Goal: Task Accomplishment & Management: Manage account settings

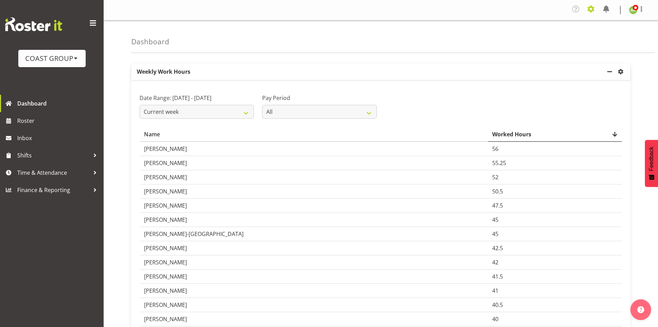
click at [590, 11] on span at bounding box center [591, 8] width 11 height 11
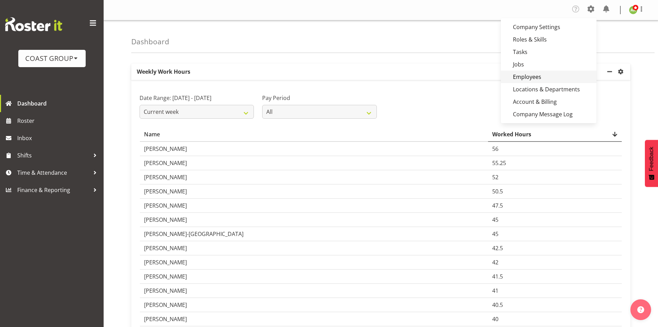
click at [533, 79] on link "Employees" at bounding box center [549, 76] width 96 height 12
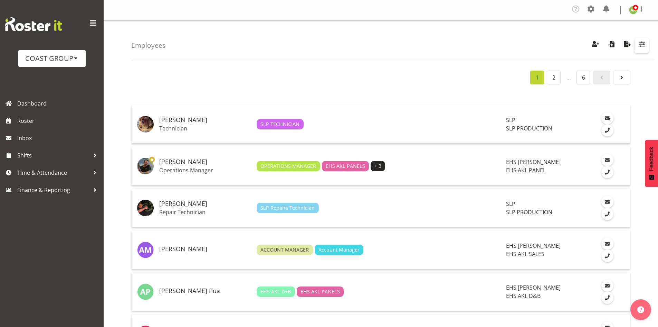
click at [642, 48] on span "button" at bounding box center [642, 43] width 9 height 9
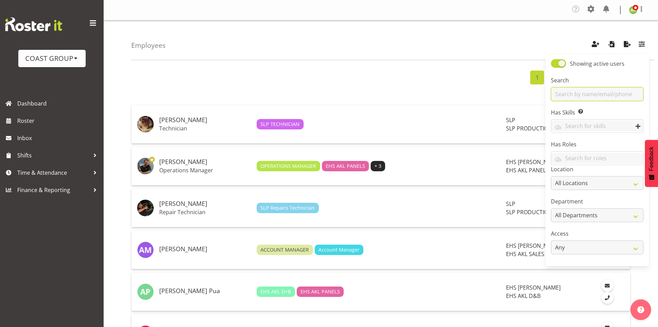
click at [608, 101] on input "text" at bounding box center [597, 94] width 93 height 14
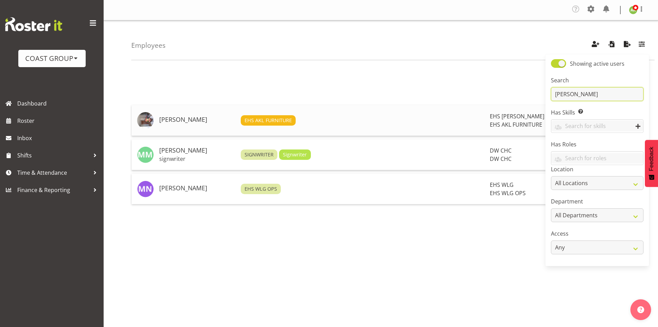
type input "[PERSON_NAME]"
click at [179, 116] on h5 "[PERSON_NAME]" at bounding box center [197, 119] width 76 height 7
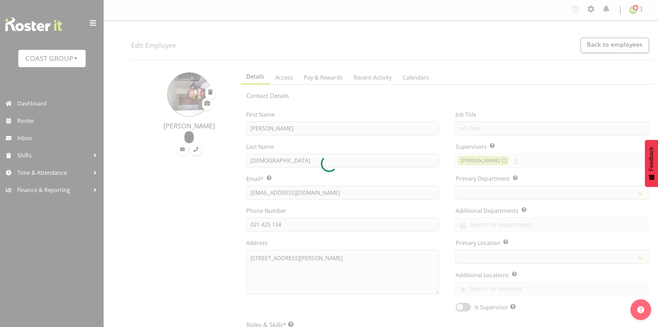
select select "TimelineWeek"
select select
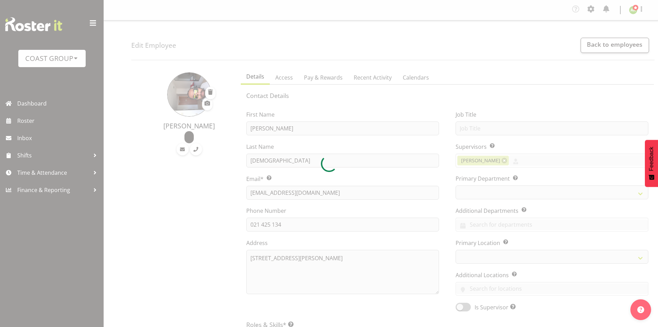
select select
select select "35"
select select "38"
